Goal: Transaction & Acquisition: Book appointment/travel/reservation

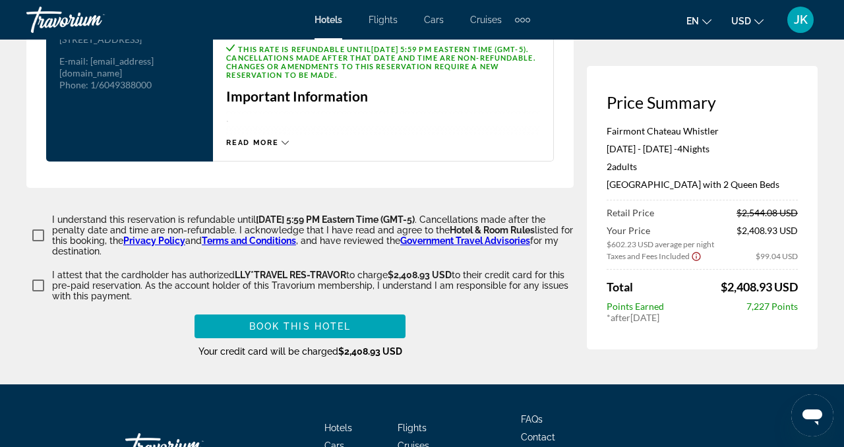
scroll to position [1905, 0]
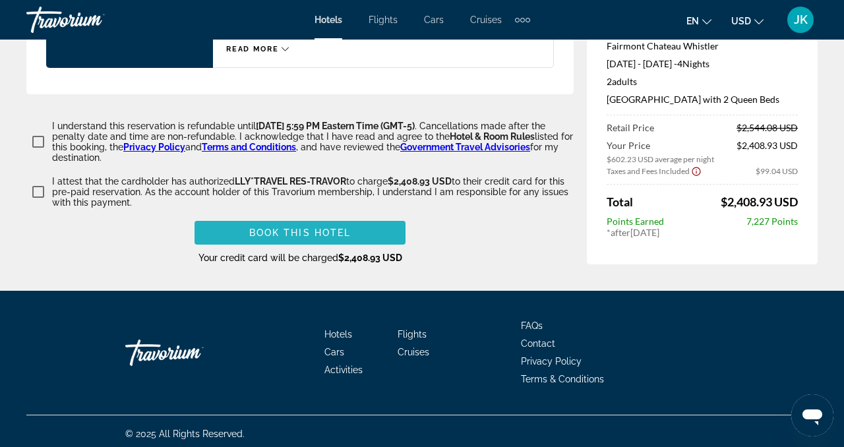
click at [267, 227] on span "Book this hotel" at bounding box center [300, 232] width 102 height 11
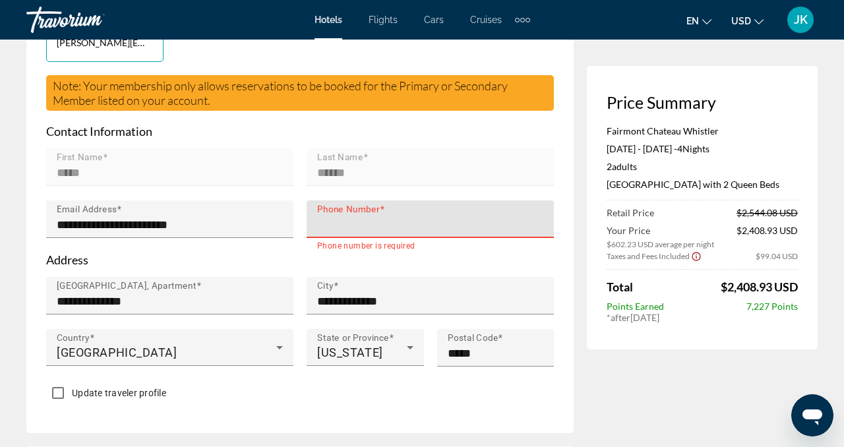
click at [322, 228] on input "Phone Number" at bounding box center [434, 225] width 234 height 16
click at [350, 225] on input "Phone Number" at bounding box center [434, 225] width 234 height 16
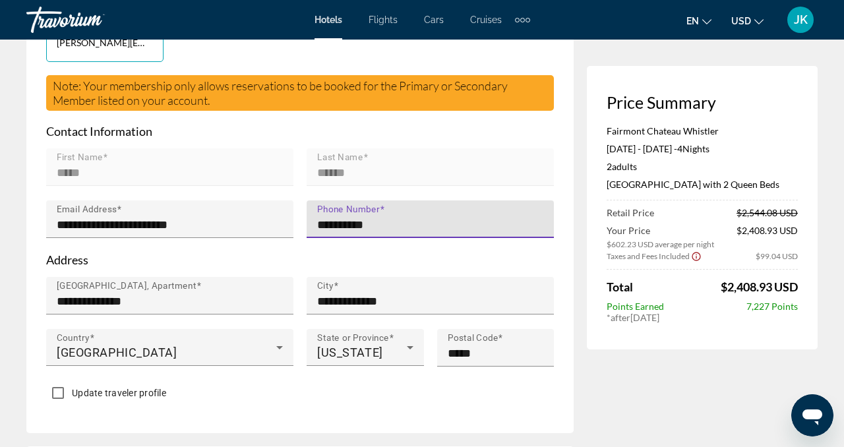
type input "**********"
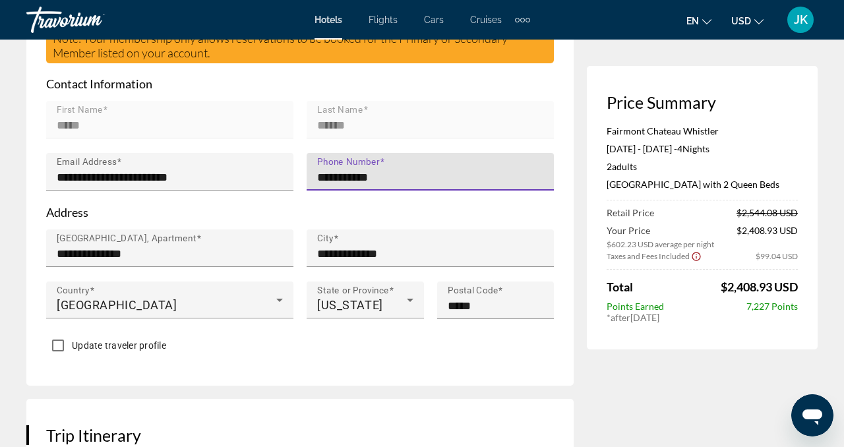
scroll to position [431, 0]
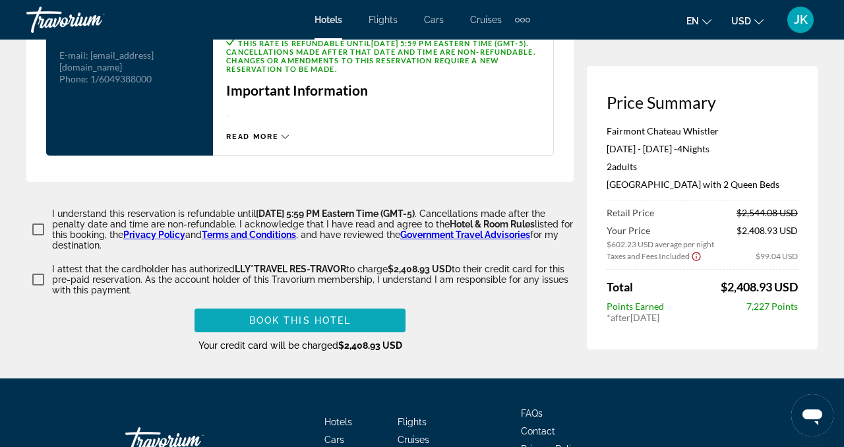
click at [311, 315] on span "Book this hotel" at bounding box center [300, 320] width 102 height 11
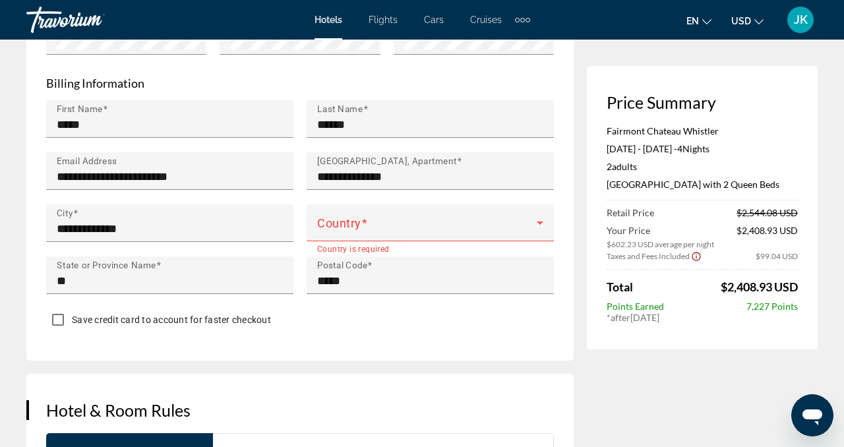
click at [338, 241] on mat-error "Country is required" at bounding box center [430, 248] width 226 height 15
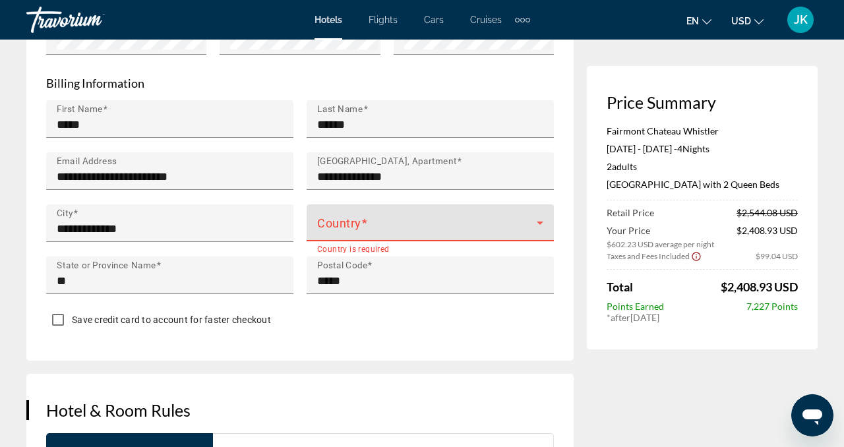
click at [338, 220] on span "Main content" at bounding box center [427, 228] width 220 height 16
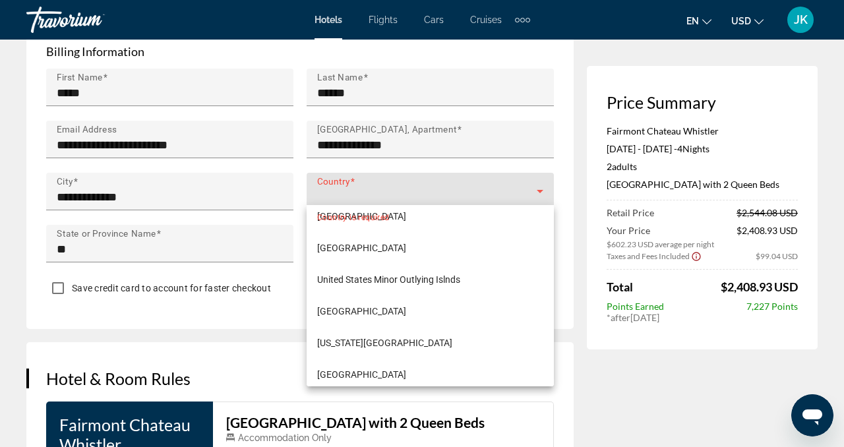
scroll to position [7636, 0]
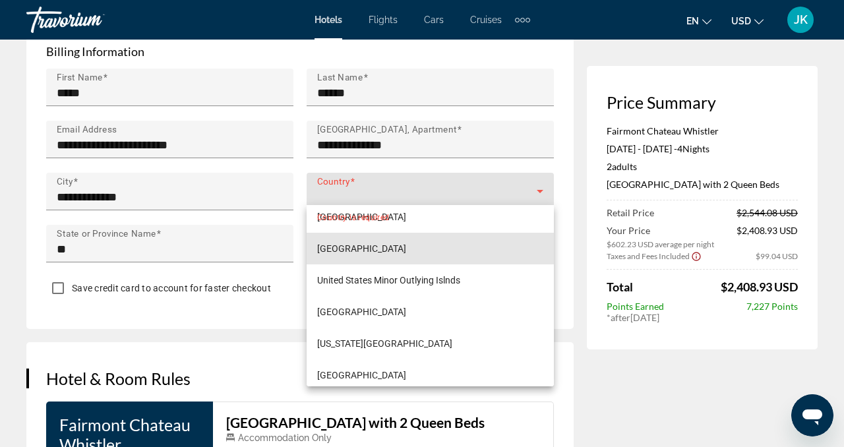
click at [342, 249] on span "[GEOGRAPHIC_DATA]" at bounding box center [361, 249] width 89 height 16
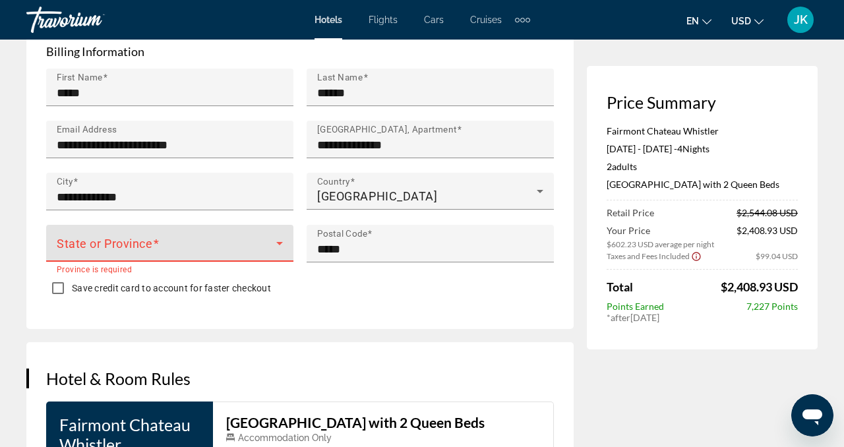
click at [272, 237] on icon "Main content" at bounding box center [280, 243] width 16 height 16
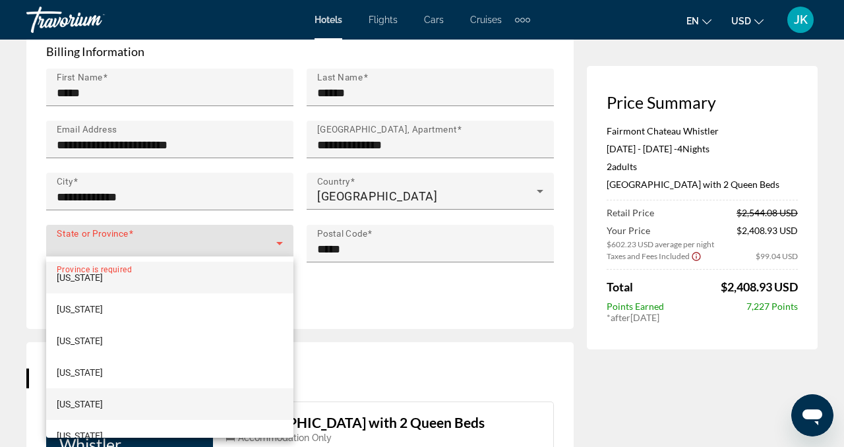
click at [93, 409] on span "[US_STATE]" at bounding box center [80, 404] width 46 height 16
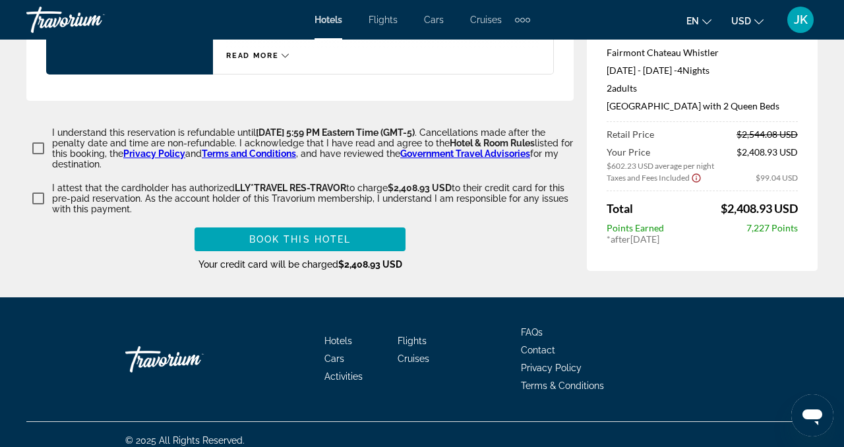
scroll to position [1905, 0]
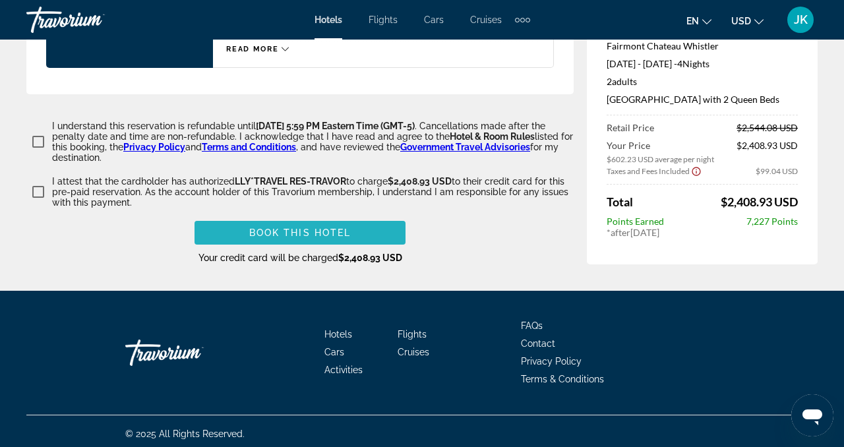
click at [287, 237] on span "Main content" at bounding box center [300, 233] width 211 height 32
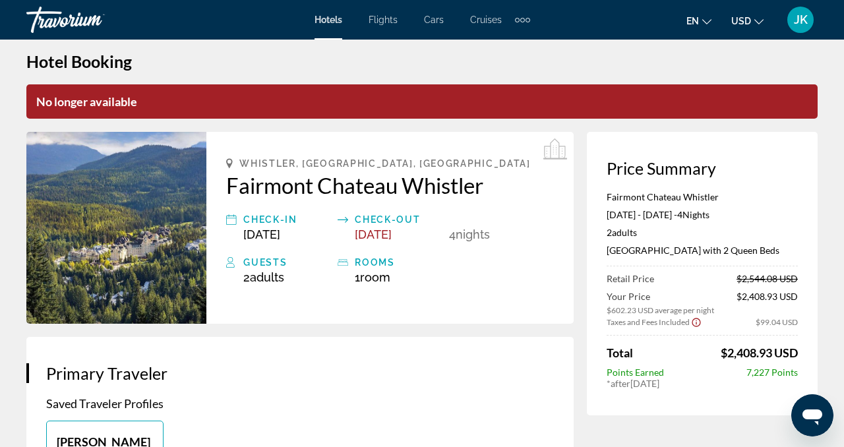
scroll to position [0, 0]
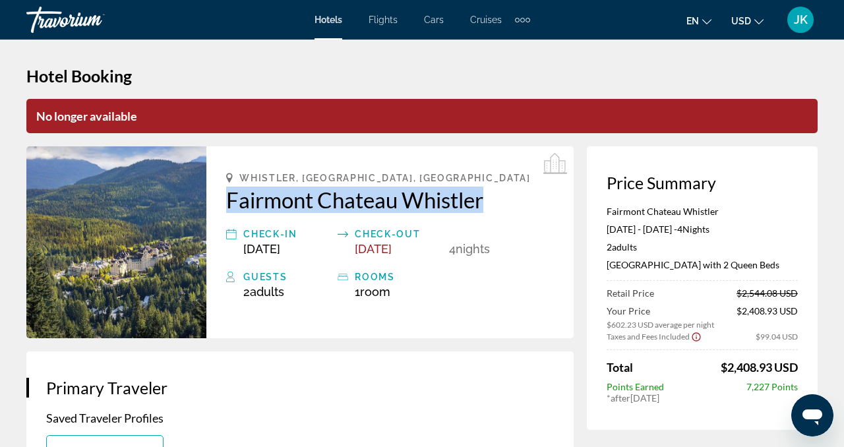
drag, startPoint x: 224, startPoint y: 193, endPoint x: 556, endPoint y: 193, distance: 333.0
click at [556, 193] on div "Whistler, [GEOGRAPHIC_DATA], [GEOGRAPHIC_DATA] Fairmont [GEOGRAPHIC_DATA] Check…" at bounding box center [389, 242] width 367 height 192
copy h2 "Fairmont Chateau Whistler"
click at [320, 24] on span "Hotels" at bounding box center [328, 20] width 28 height 11
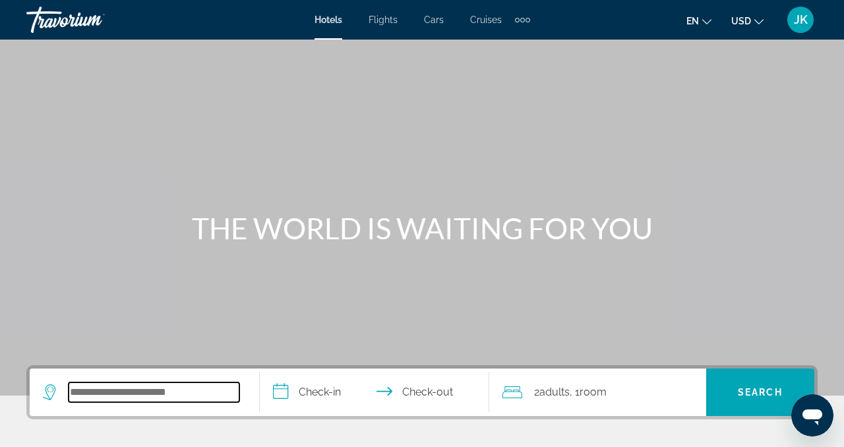
click at [90, 400] on input "Search hotel destination" at bounding box center [154, 392] width 171 height 20
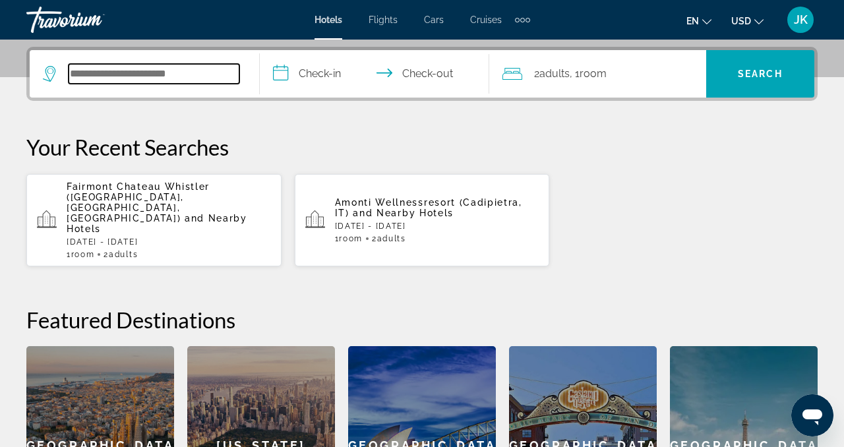
scroll to position [322, 0]
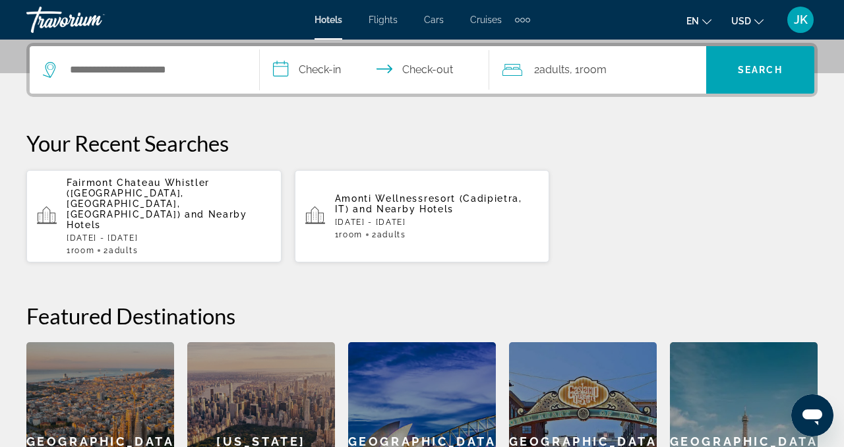
click at [198, 199] on div "[GEOGRAPHIC_DATA] ([GEOGRAPHIC_DATA], [GEOGRAPHIC_DATA], [GEOGRAPHIC_DATA]) and…" at bounding box center [169, 216] width 204 height 78
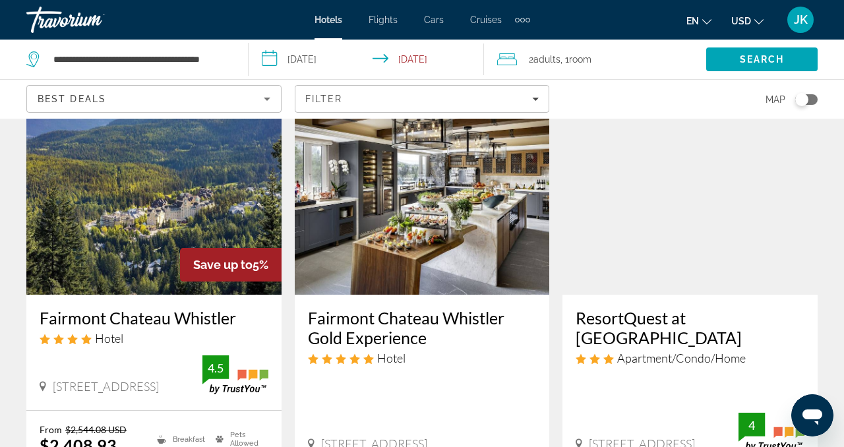
scroll to position [88, 0]
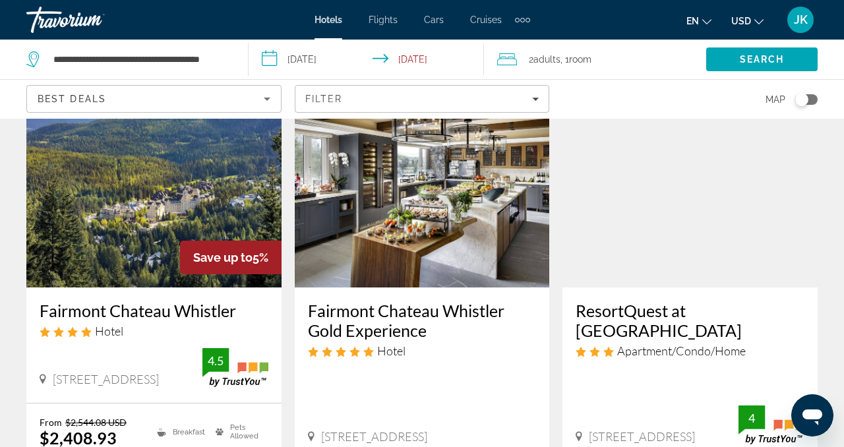
click at [154, 304] on h3 "Fairmont Chateau Whistler" at bounding box center [154, 311] width 229 height 20
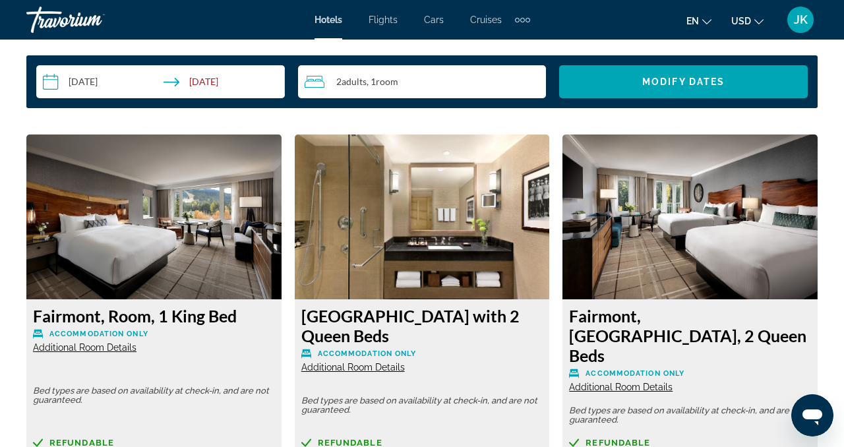
scroll to position [1944, 0]
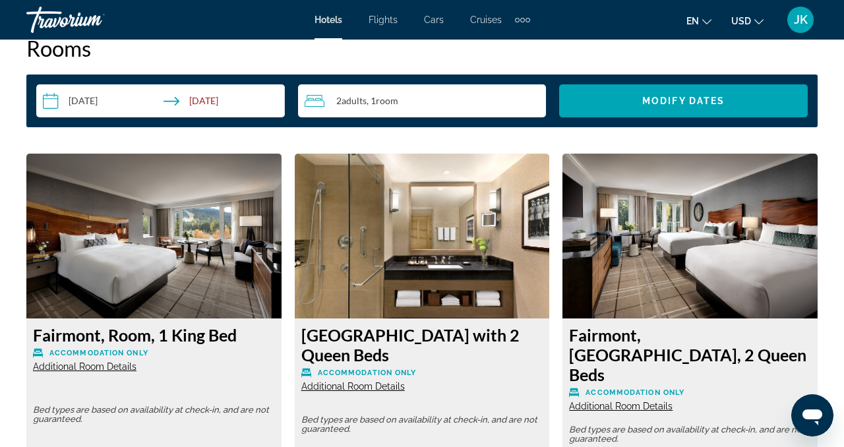
click at [475, 218] on img "Main content" at bounding box center [422, 236] width 255 height 165
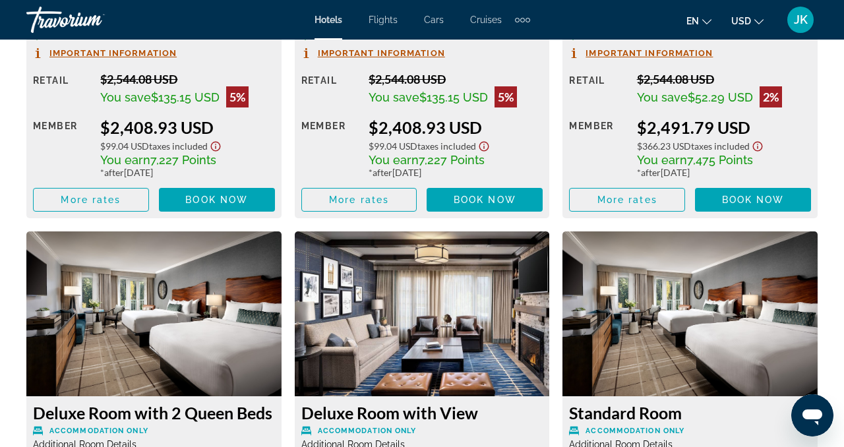
scroll to position [2370, 0]
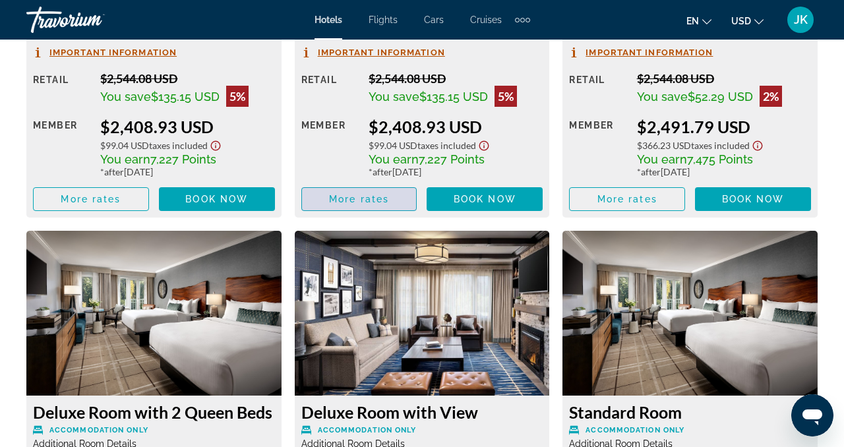
click at [355, 186] on span "Main content" at bounding box center [359, 199] width 115 height 32
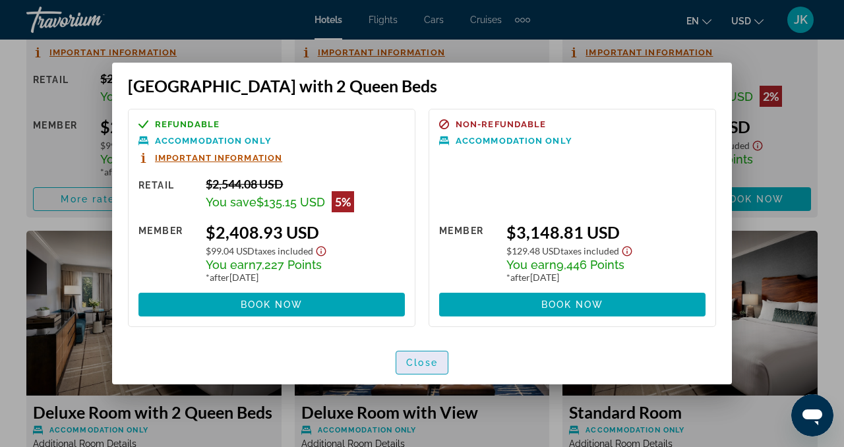
click at [425, 369] on span "button" at bounding box center [421, 363] width 51 height 32
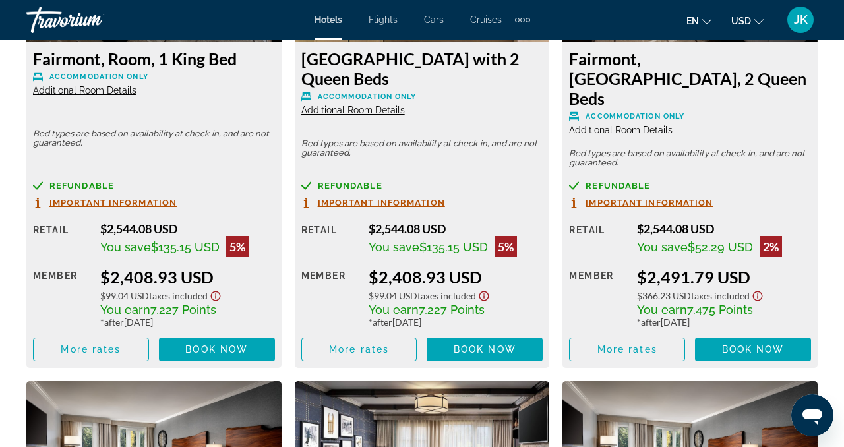
scroll to position [2226, 0]
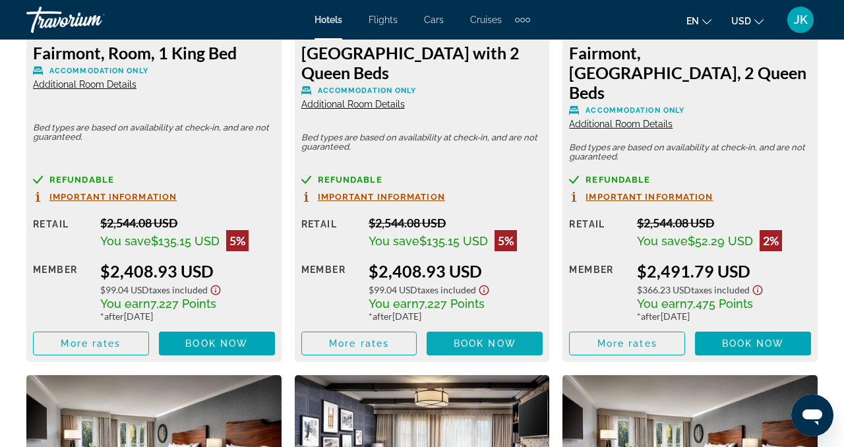
click at [467, 338] on span "Book now" at bounding box center [485, 343] width 63 height 11
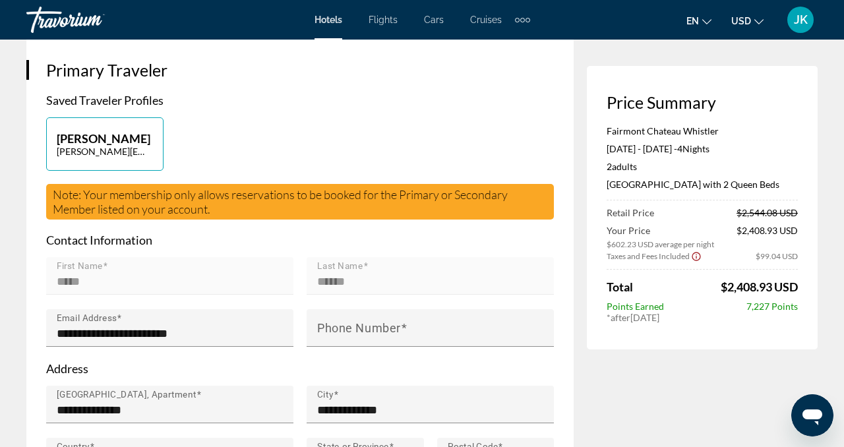
scroll to position [274, 0]
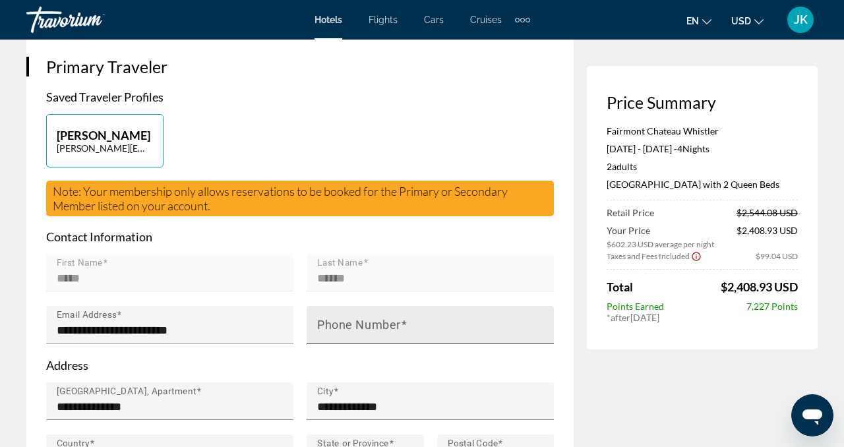
click at [371, 329] on mat-label "Phone Number" at bounding box center [359, 325] width 84 height 14
click at [371, 329] on input "Phone Number" at bounding box center [434, 330] width 234 height 16
type input "**********"
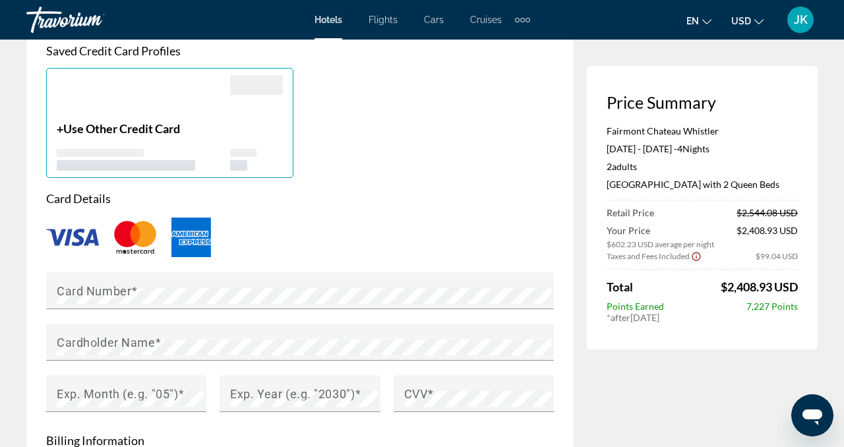
scroll to position [995, 0]
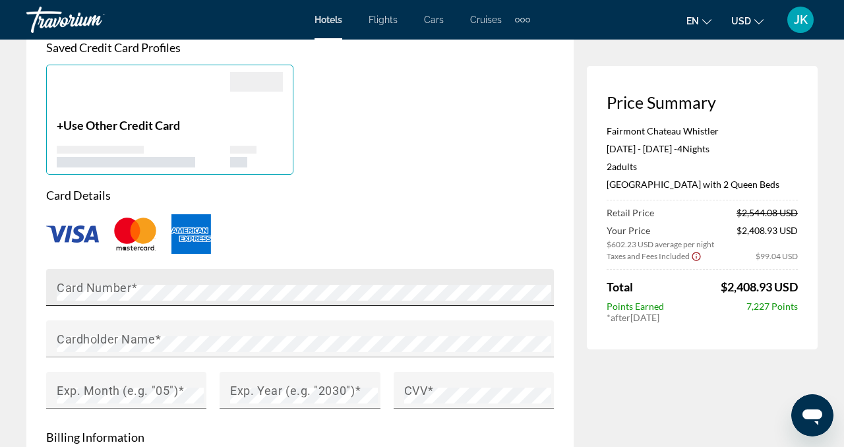
click at [330, 272] on div "Card Number" at bounding box center [304, 287] width 494 height 37
click at [302, 278] on div "Card Number" at bounding box center [304, 287] width 494 height 37
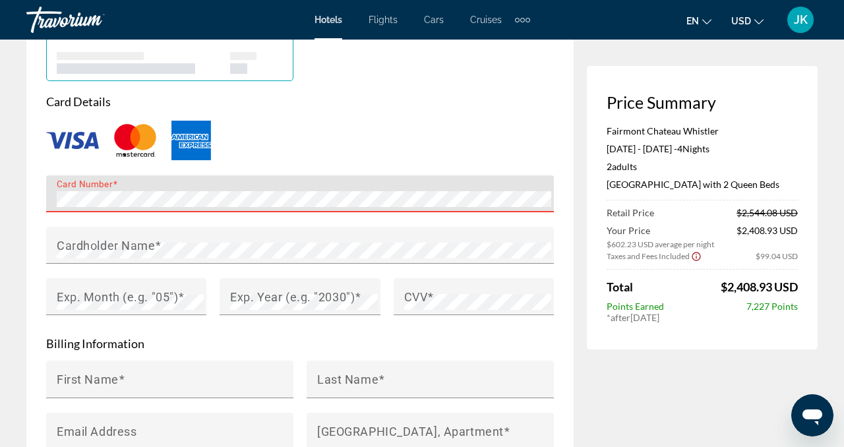
scroll to position [1093, 0]
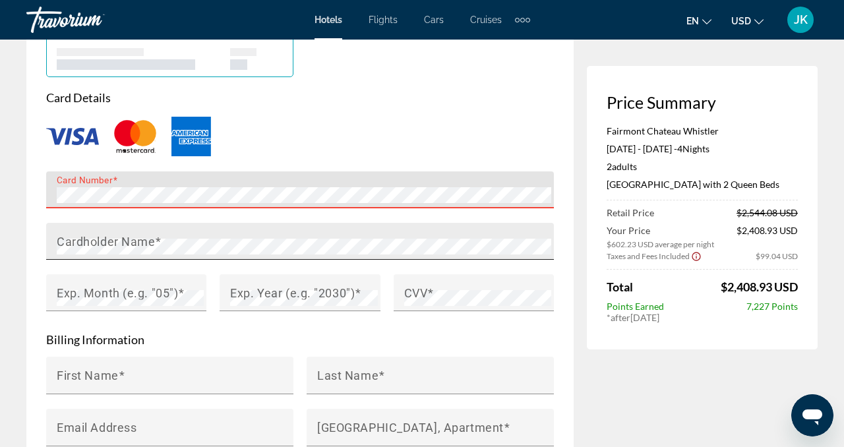
click at [138, 234] on mat-label "Cardholder Name" at bounding box center [106, 241] width 98 height 14
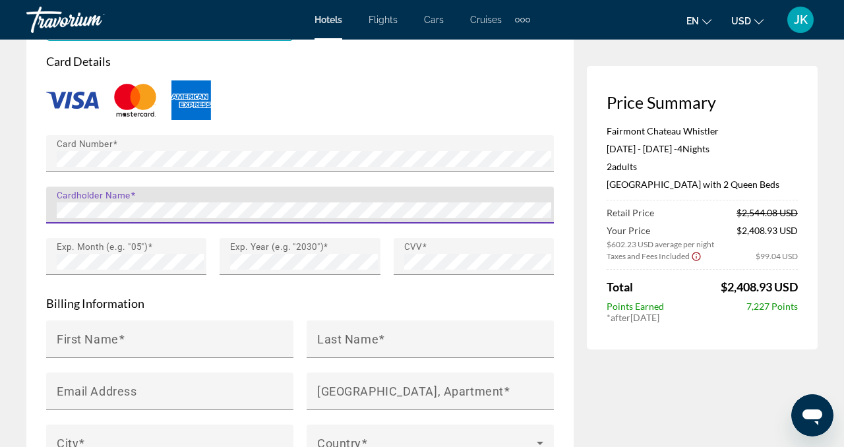
scroll to position [1127, 0]
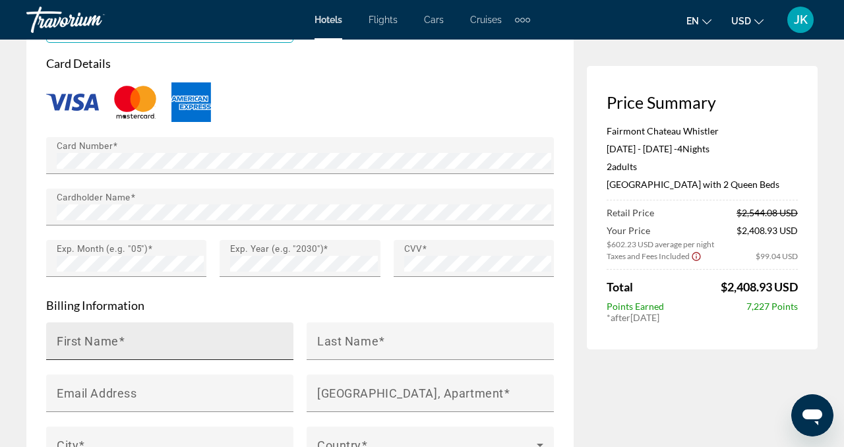
click at [222, 330] on div "First Name" at bounding box center [174, 341] width 234 height 38
click at [159, 334] on div "First Name" at bounding box center [174, 341] width 234 height 38
click at [173, 334] on div "First Name" at bounding box center [174, 341] width 234 height 38
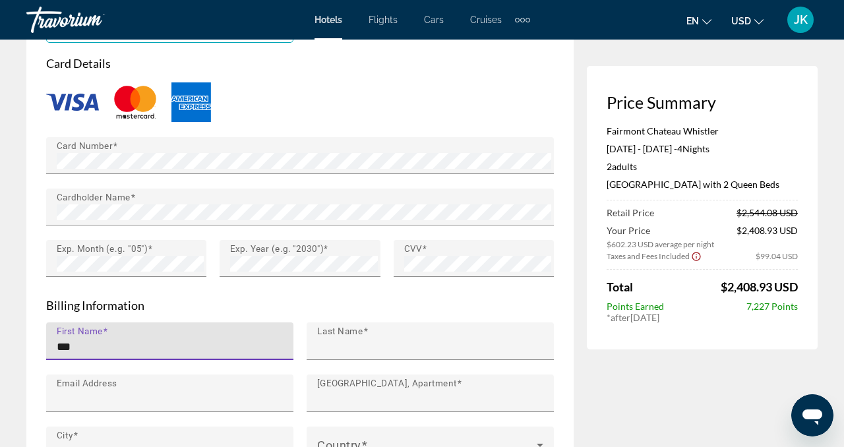
type input "*****"
type input "******"
type input "**********"
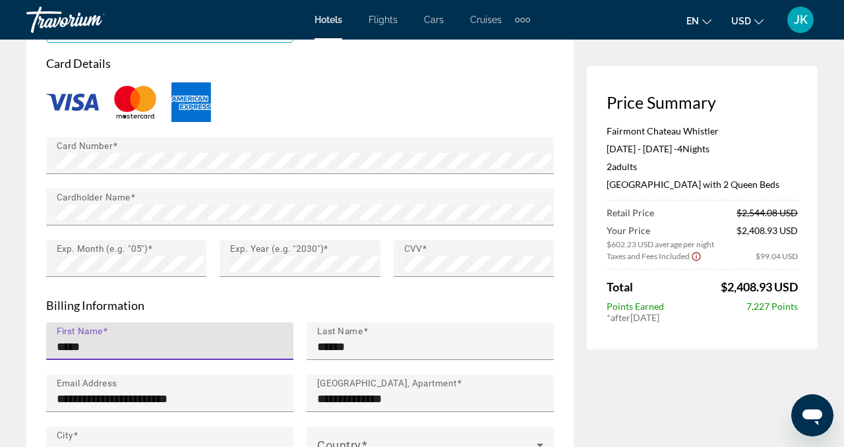
type input "**********"
type input "**"
type input "*****"
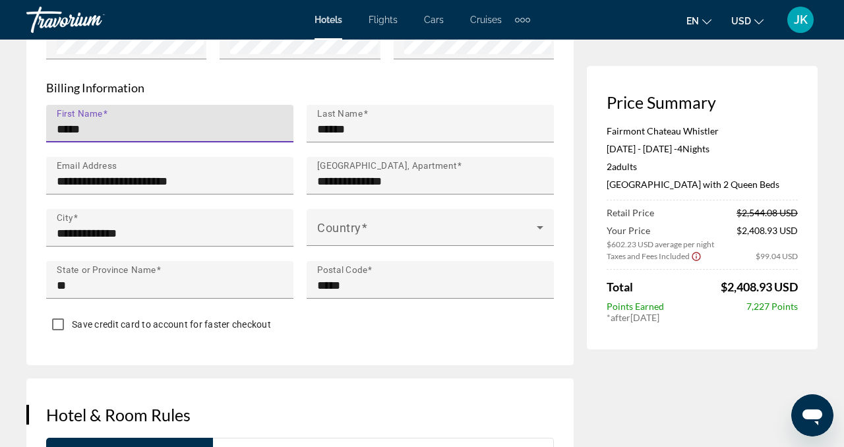
scroll to position [1348, 0]
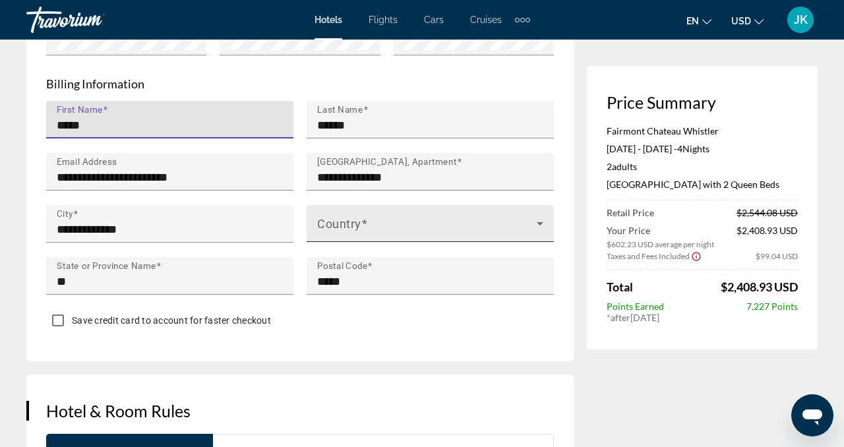
click at [356, 221] on span "Main content" at bounding box center [427, 229] width 220 height 16
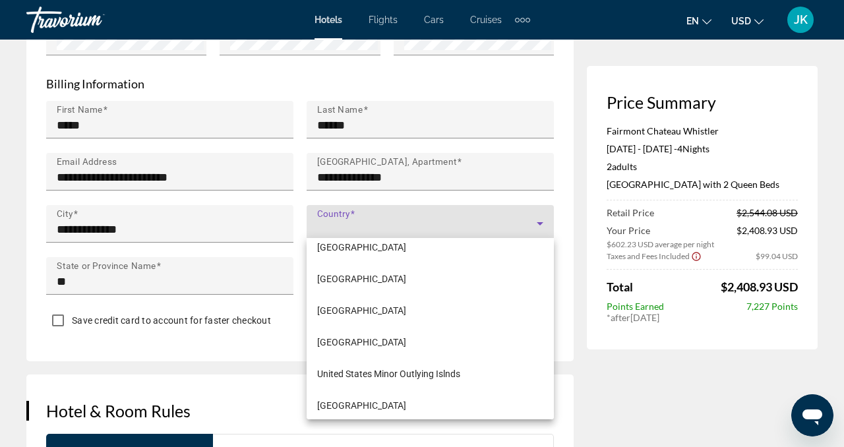
scroll to position [7576, 0]
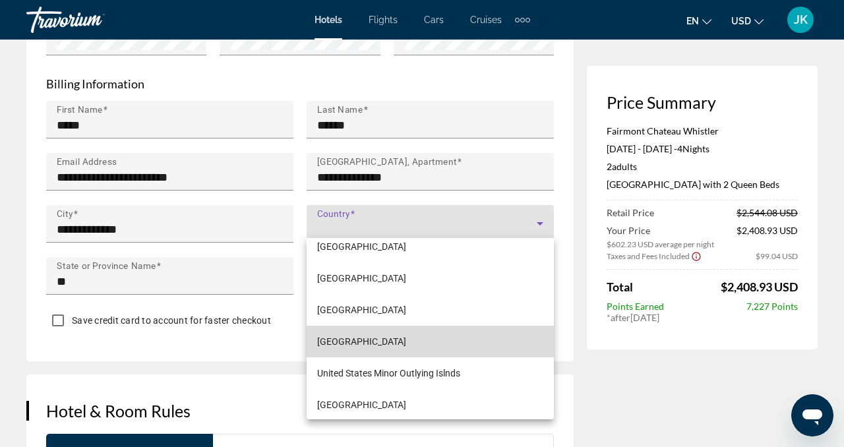
click at [390, 345] on span "[GEOGRAPHIC_DATA]" at bounding box center [361, 342] width 89 height 16
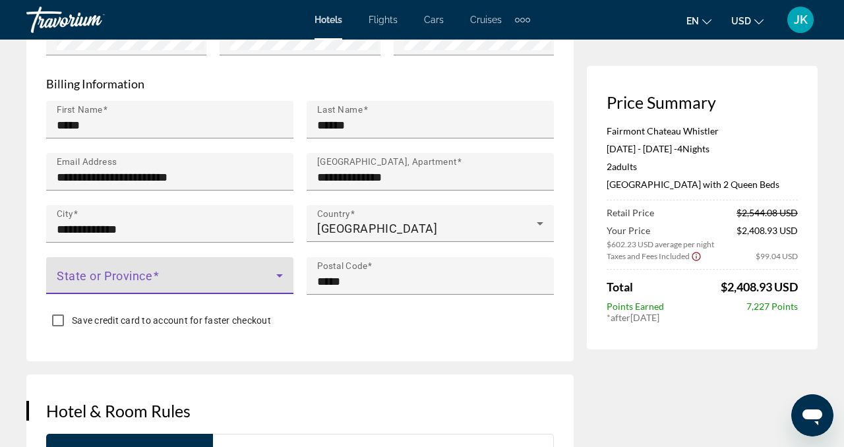
click at [201, 277] on span "Main content" at bounding box center [167, 281] width 220 height 16
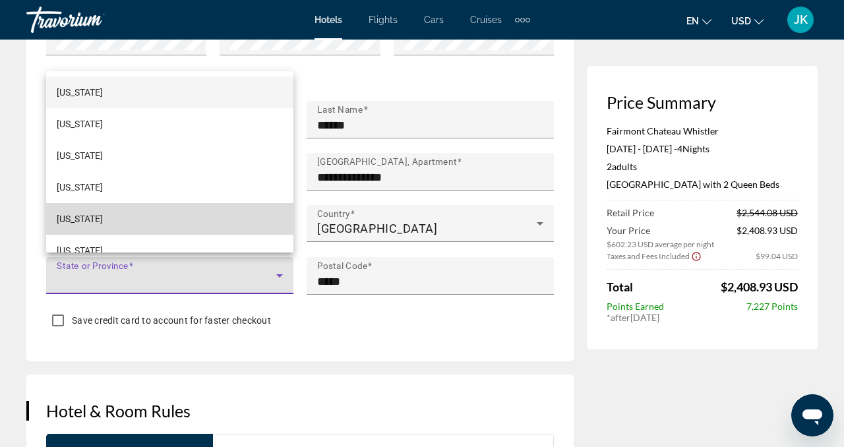
click at [99, 212] on mat-option "[US_STATE]" at bounding box center [169, 219] width 247 height 32
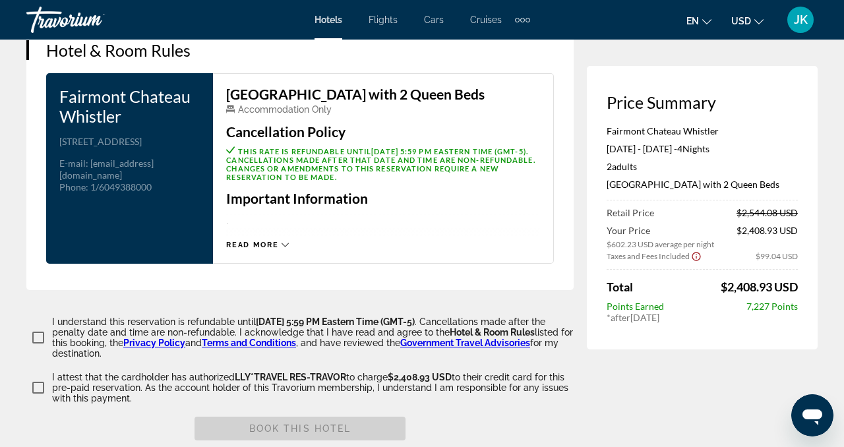
scroll to position [1711, 0]
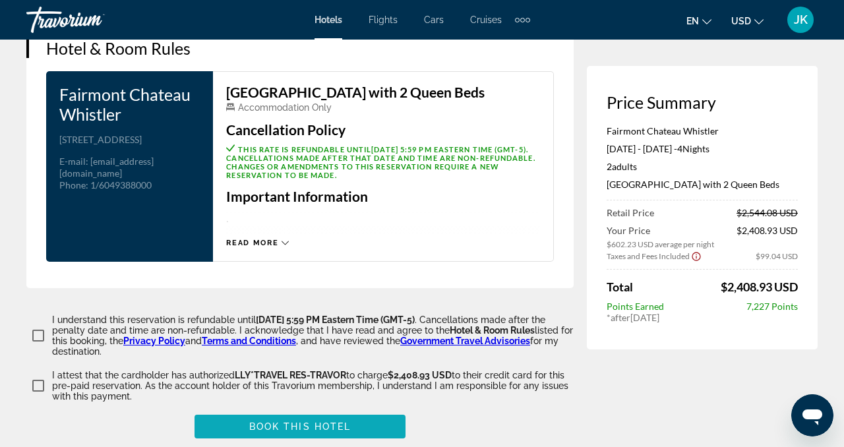
click at [367, 414] on span "Main content" at bounding box center [300, 427] width 211 height 32
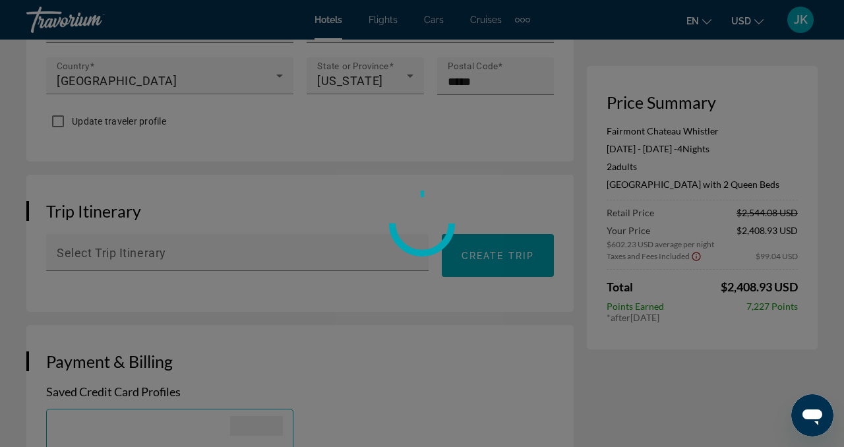
scroll to position [648, 0]
